Goal: Information Seeking & Learning: Learn about a topic

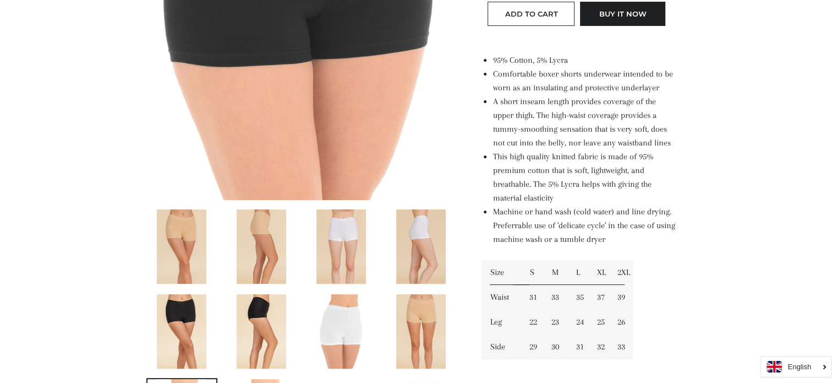
click at [329, 260] on img at bounding box center [342, 246] width 50 height 74
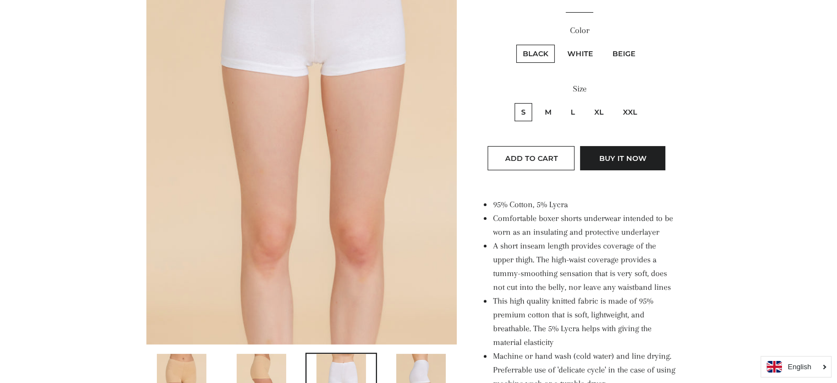
scroll to position [246, 0]
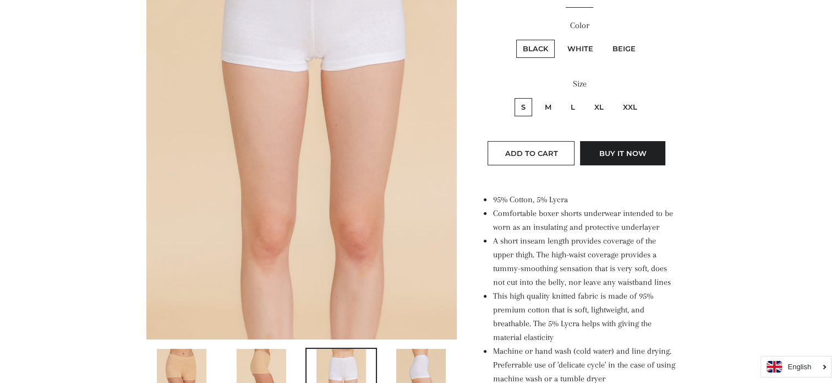
click at [410, 353] on img at bounding box center [421, 385] width 50 height 74
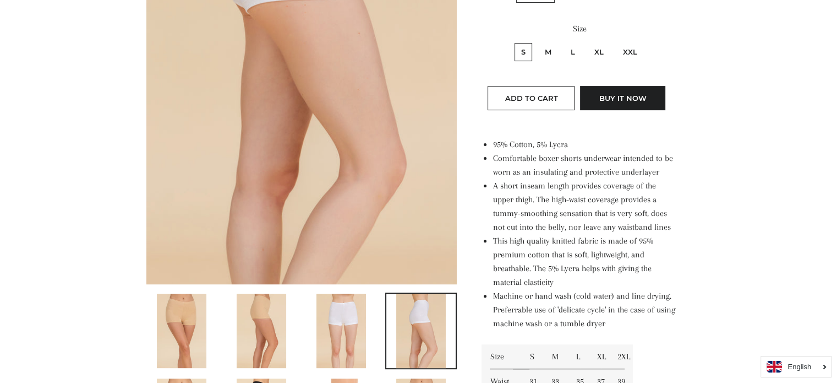
click at [188, 347] on img at bounding box center [182, 330] width 50 height 74
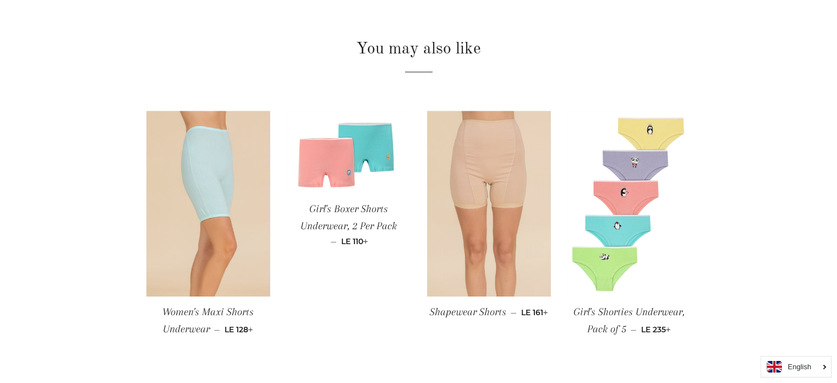
scroll to position [945, 0]
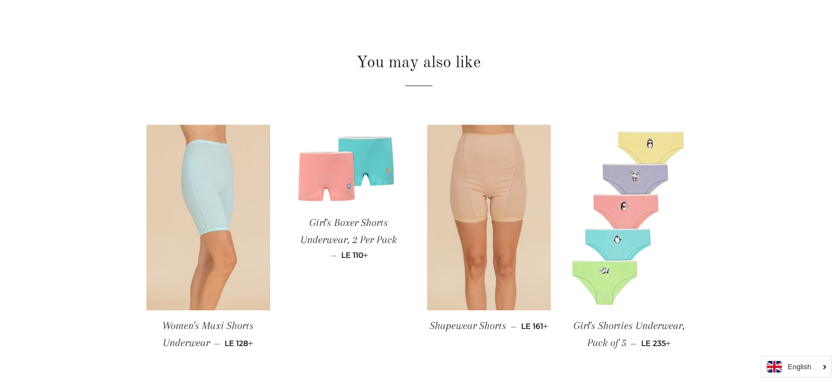
click at [583, 206] on img at bounding box center [630, 217] width 124 height 186
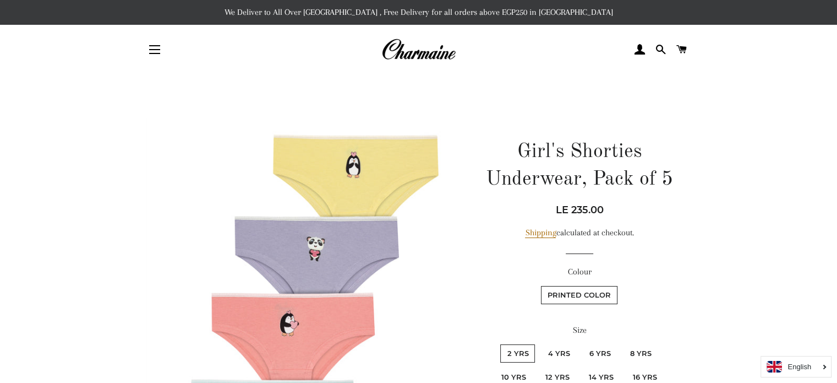
click at [526, 150] on h1 "Girl's Shorties Underwear, Pack of 5" at bounding box center [579, 166] width 195 height 56
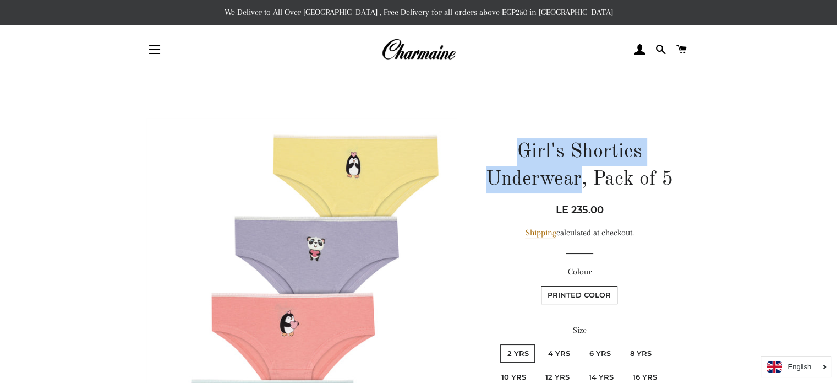
drag, startPoint x: 526, startPoint y: 150, endPoint x: 527, endPoint y: 177, distance: 26.4
click at [527, 177] on h1 "Girl's Shorties Underwear, Pack of 5" at bounding box center [579, 166] width 195 height 56
click at [538, 157] on h1 "Girl's Shorties Underwear, Pack of 5" at bounding box center [579, 166] width 195 height 56
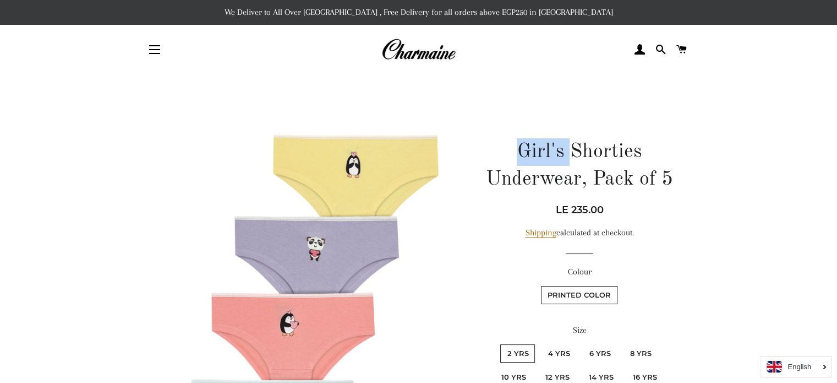
click at [538, 157] on h1 "Girl's Shorties Underwear, Pack of 5" at bounding box center [579, 166] width 195 height 56
click at [533, 184] on h1 "Girl's Shorties Underwear, Pack of 5" at bounding box center [579, 166] width 195 height 56
drag, startPoint x: 533, startPoint y: 181, endPoint x: 526, endPoint y: 180, distance: 7.7
click at [526, 180] on h1 "Girl's Shorties Underwear, Pack of 5" at bounding box center [579, 166] width 195 height 56
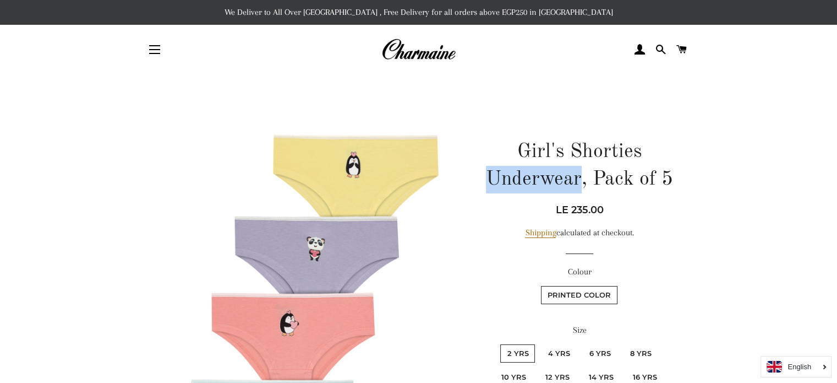
click at [526, 180] on h1 "Girl's Shorties Underwear, Pack of 5" at bounding box center [579, 166] width 195 height 56
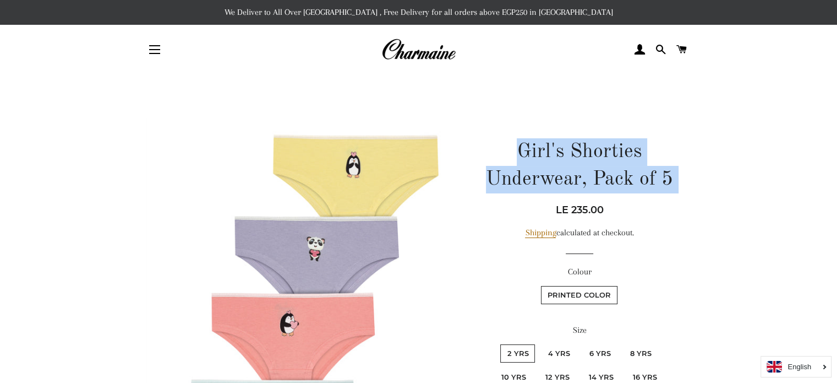
click at [526, 180] on h1 "Girl's Shorties Underwear, Pack of 5" at bounding box center [579, 166] width 195 height 56
click at [557, 176] on h1 "Girl's Shorties Underwear, Pack of 5" at bounding box center [579, 166] width 195 height 56
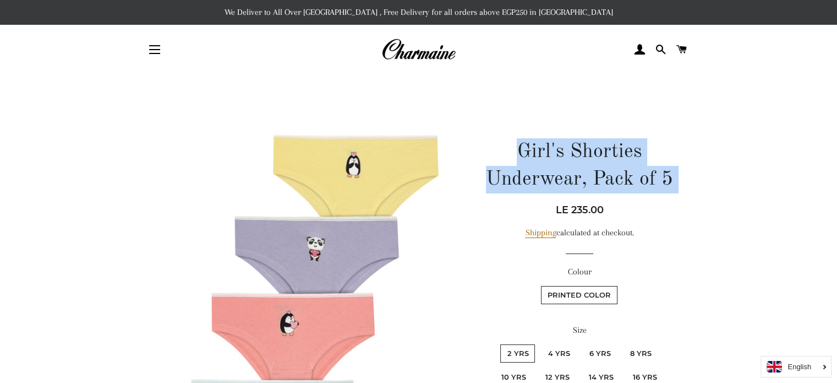
click at [578, 176] on h1 "Girl's Shorties Underwear, Pack of 5" at bounding box center [579, 166] width 195 height 56
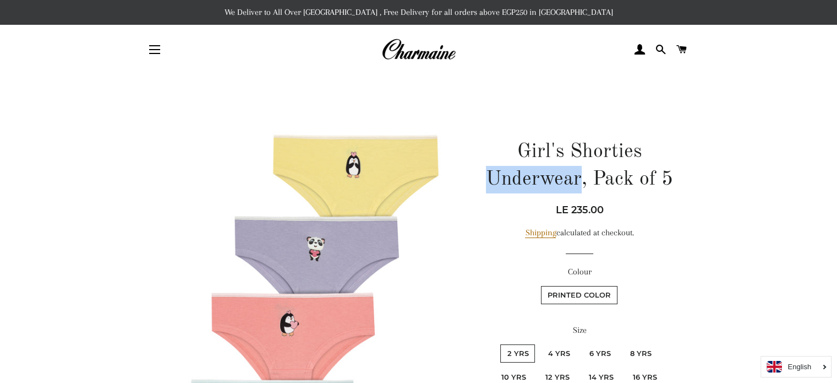
drag, startPoint x: 582, startPoint y: 182, endPoint x: 486, endPoint y: 186, distance: 97.0
click at [486, 186] on h1 "Girl's Shorties Underwear, Pack of 5" at bounding box center [579, 166] width 195 height 56
